Goal: Transaction & Acquisition: Subscribe to service/newsletter

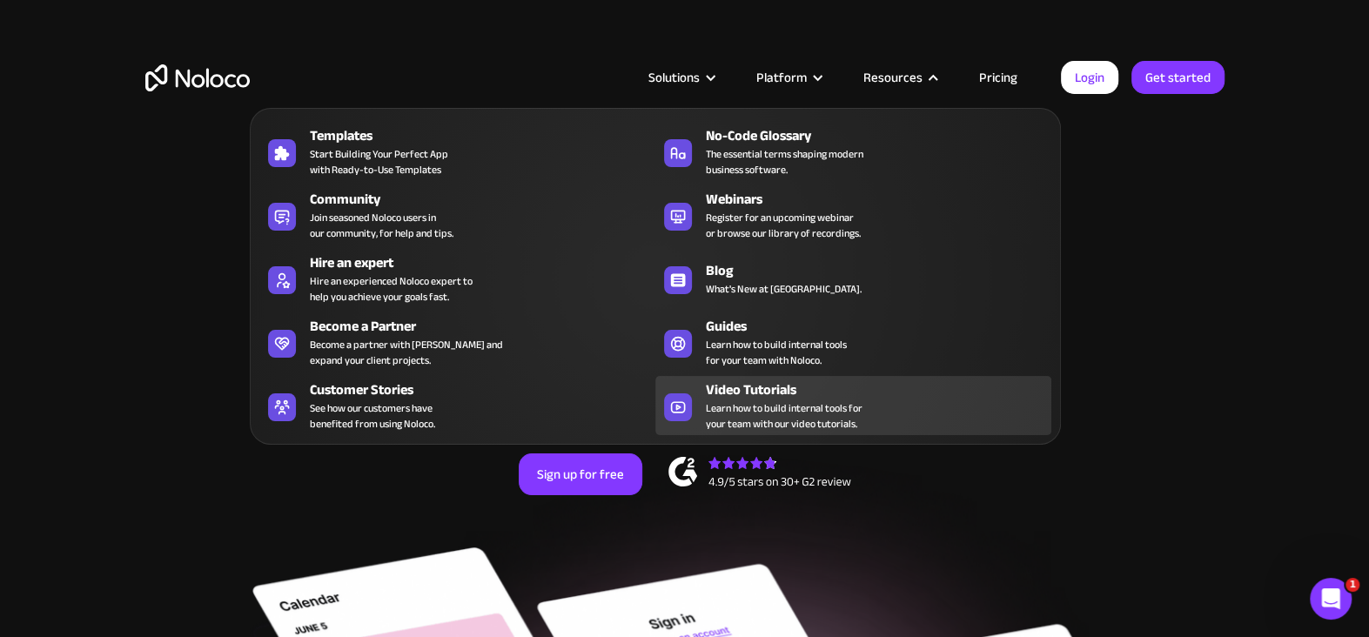
click at [780, 400] on span "Learn how to build internal tools for your team with our video tutorials." at bounding box center [784, 415] width 157 height 31
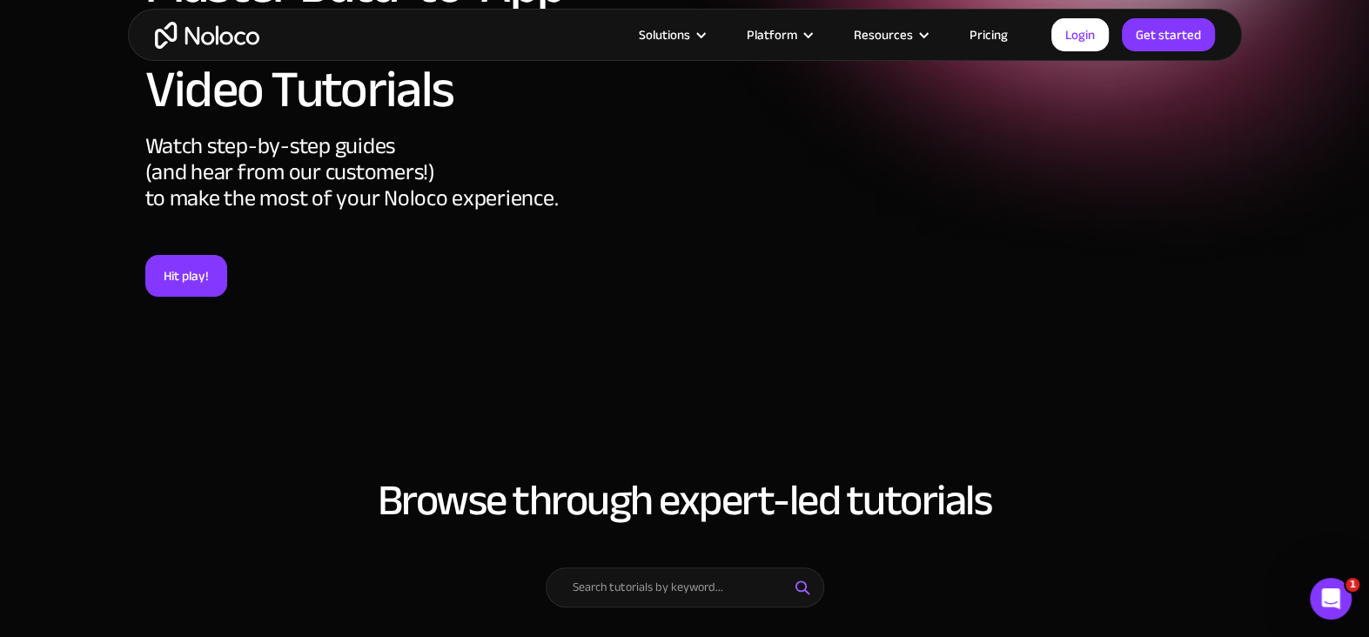
scroll to position [434, 0]
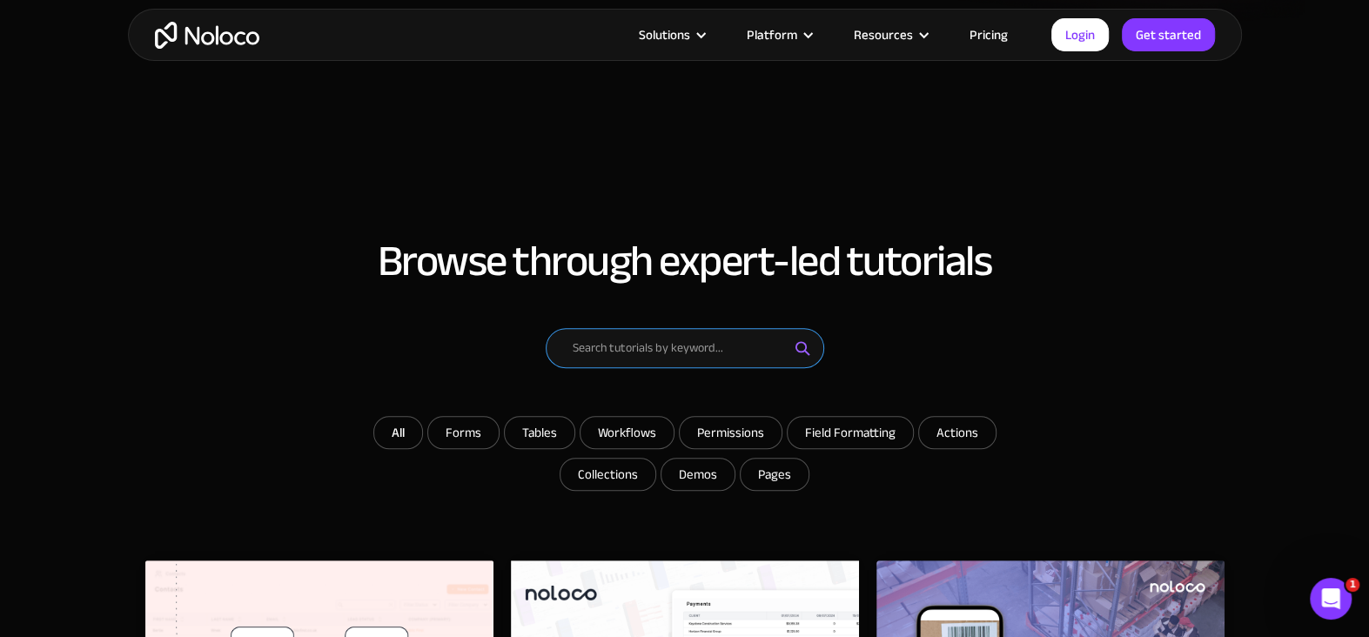
click at [626, 345] on input "Email Form" at bounding box center [685, 348] width 278 height 40
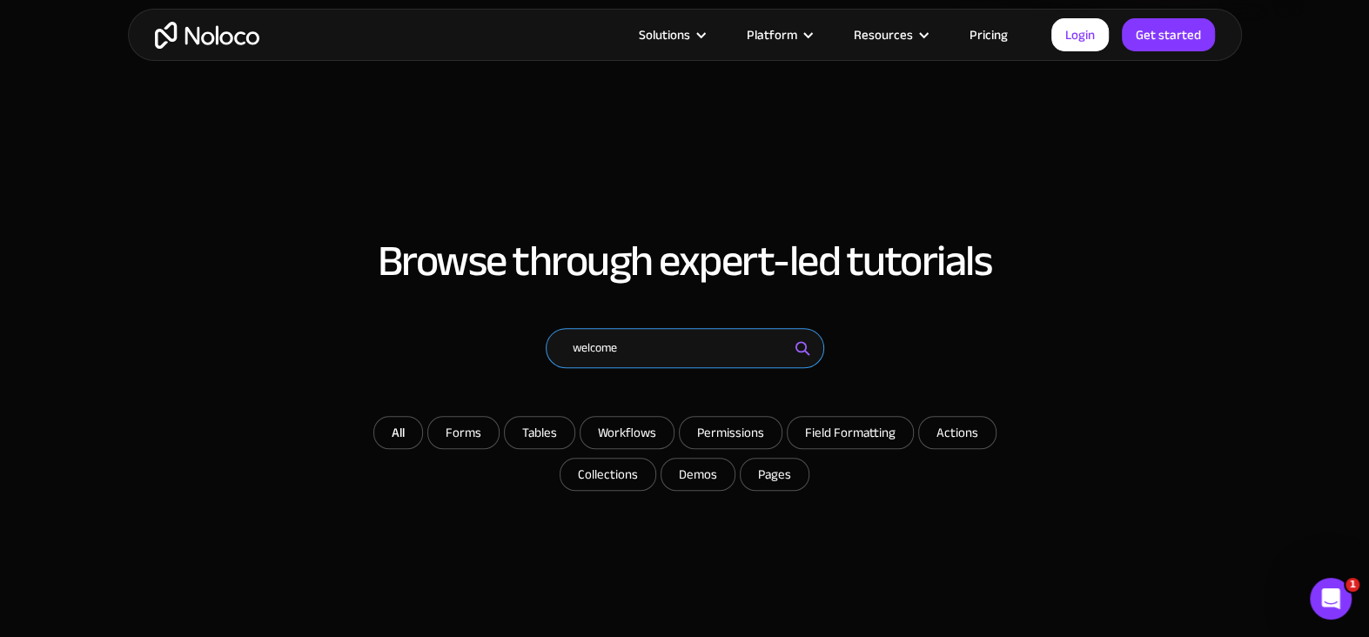
type input "welcome"
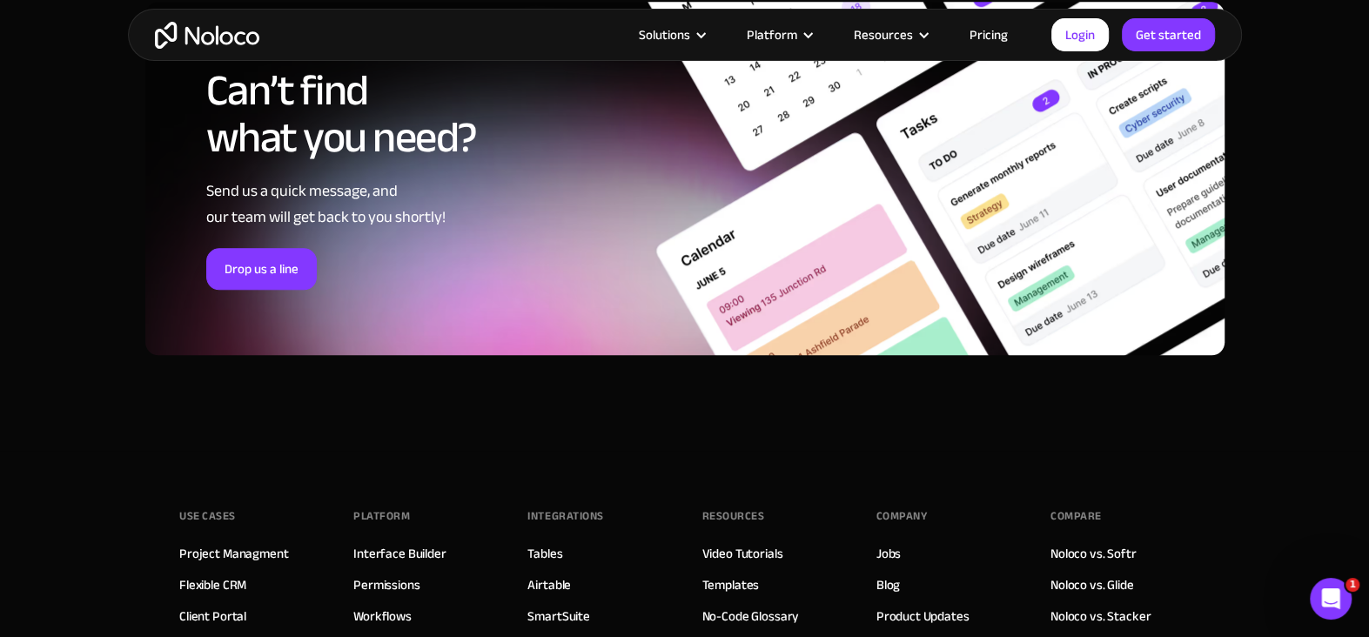
scroll to position [696, 0]
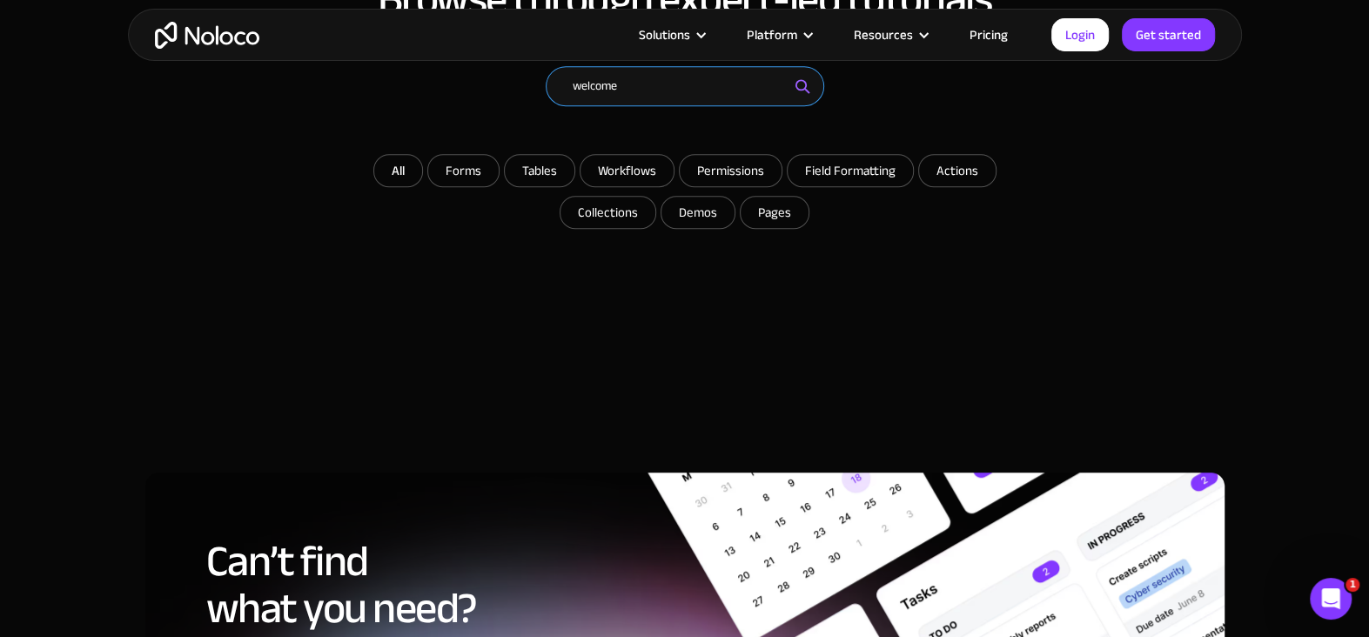
click at [638, 91] on input "welcome" at bounding box center [685, 86] width 278 height 40
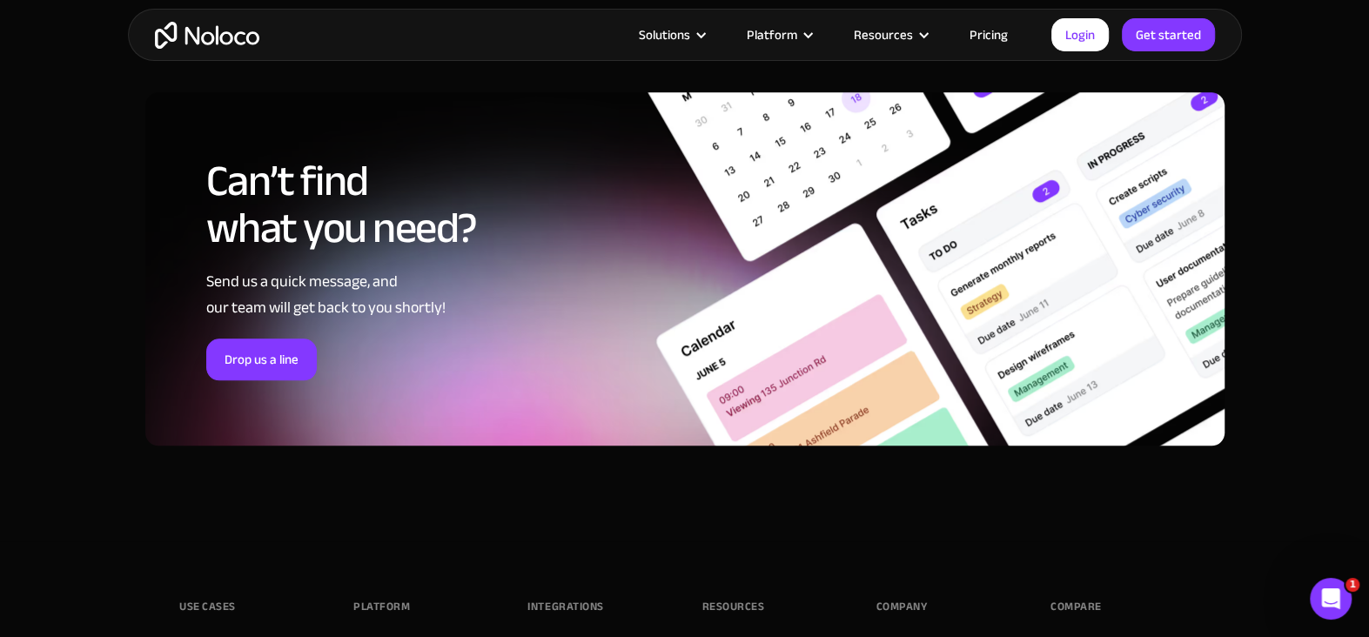
scroll to position [957, 0]
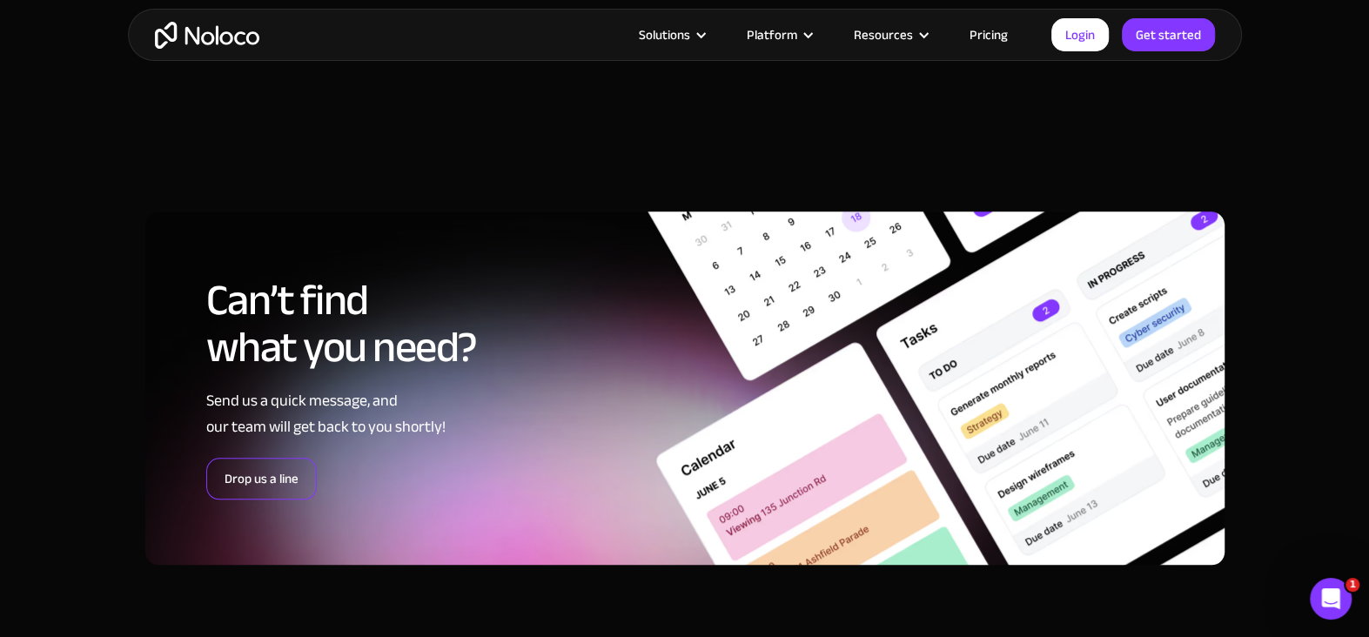
click at [285, 488] on link "Drop us a line" at bounding box center [261, 479] width 111 height 42
click at [1085, 33] on link "Login" at bounding box center [1079, 34] width 57 height 33
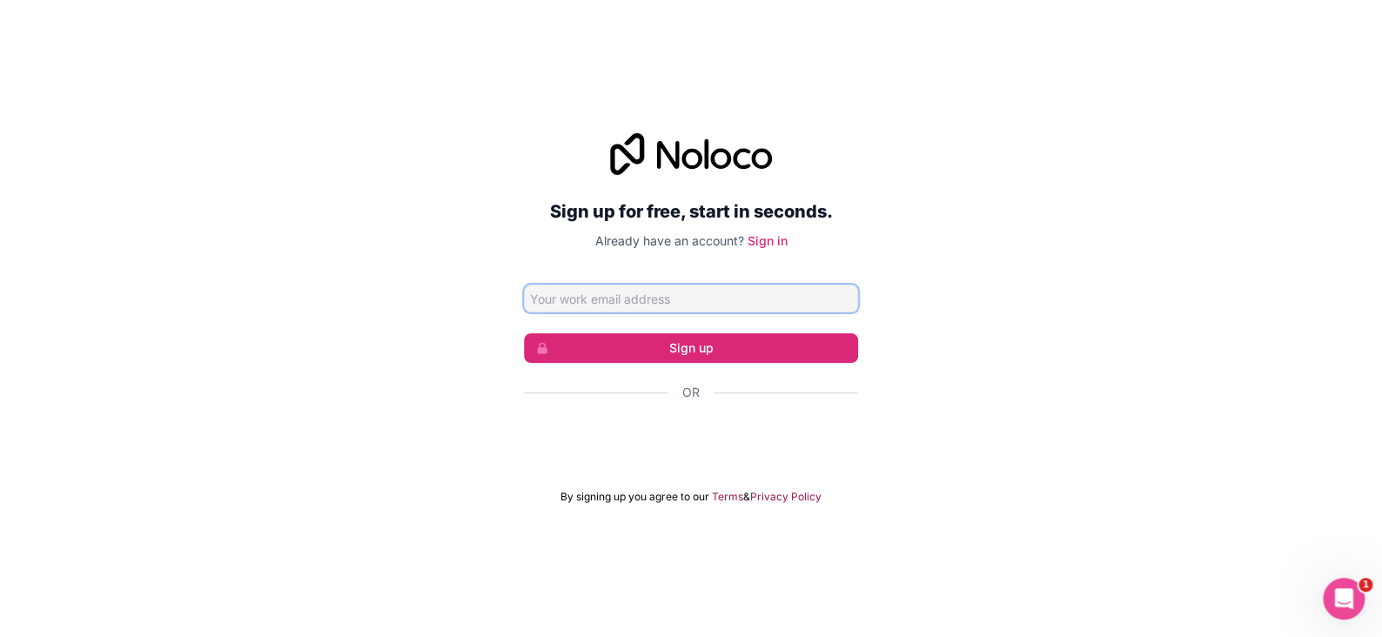
click at [524, 333] on button "Sign up" at bounding box center [691, 348] width 334 height 30
type input "[PERSON_NAME][EMAIL_ADDRESS][PERSON_NAME][DOMAIN_NAME]"
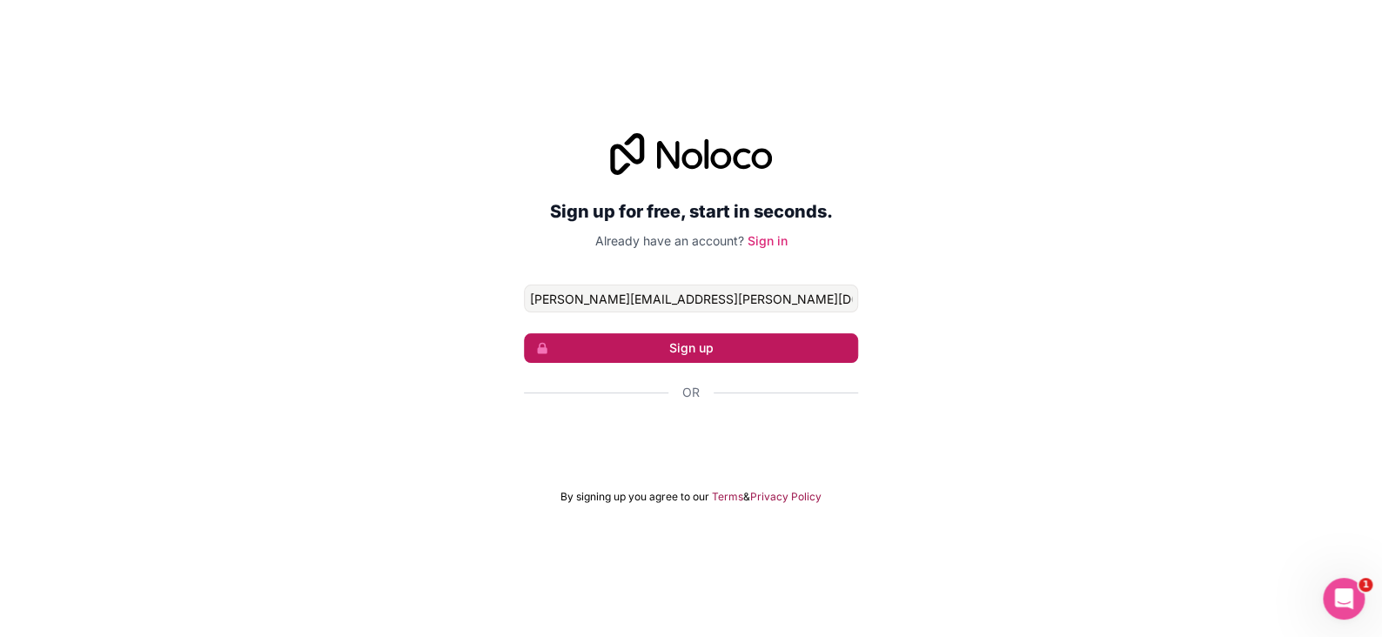
click at [673, 338] on button "Sign up" at bounding box center [691, 348] width 334 height 30
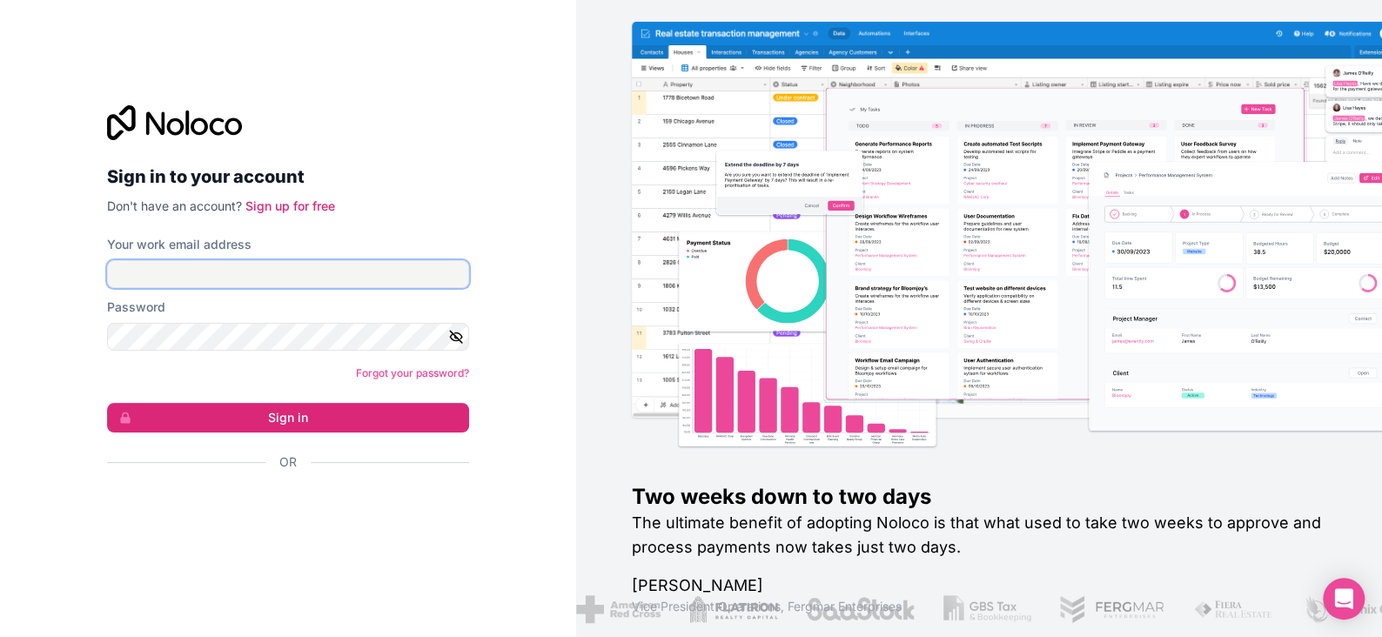
click at [160, 261] on input "Your work email address" at bounding box center [288, 274] width 362 height 28
type input "brian.sommers@mifflinburglumber.com"
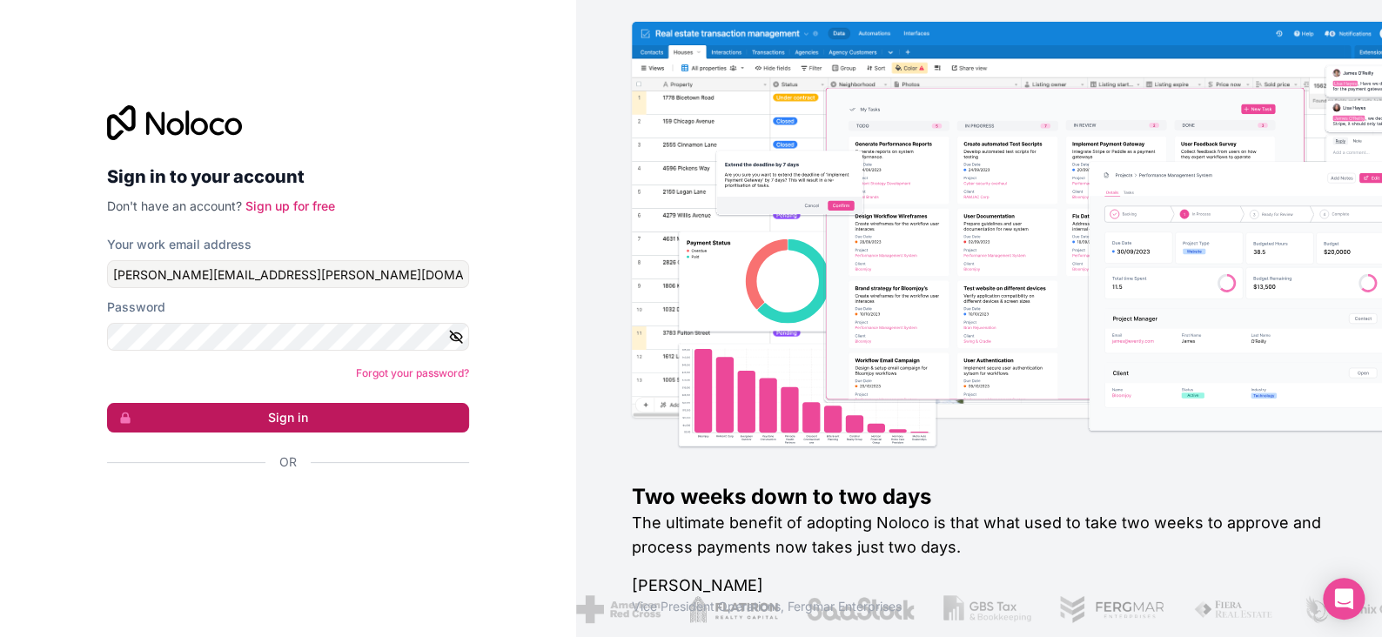
click at [293, 419] on button "Sign in" at bounding box center [288, 418] width 362 height 30
